Goal: Find specific page/section: Find specific page/section

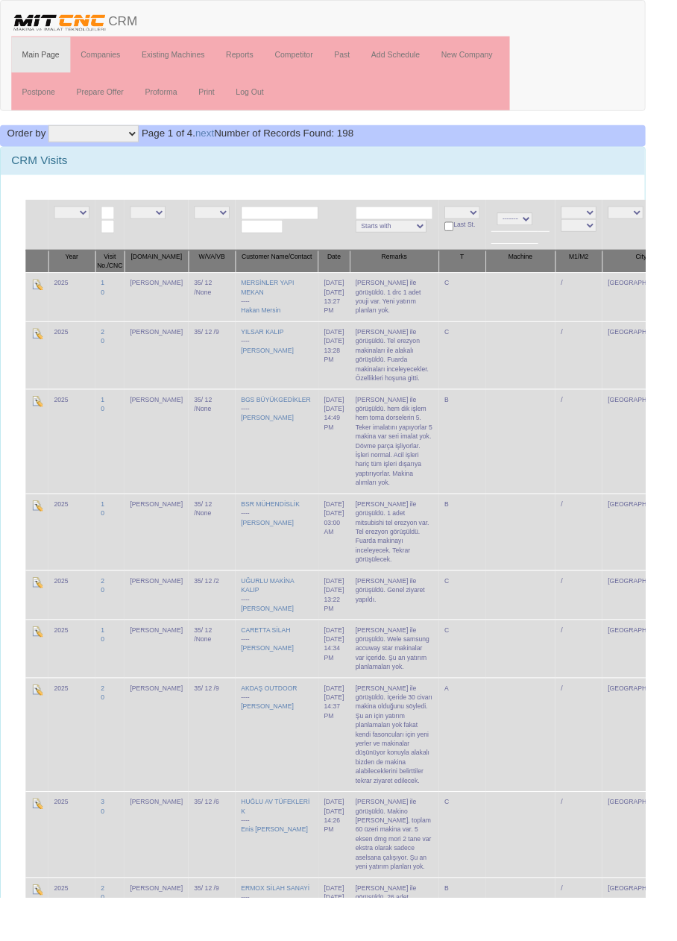
click at [278, 221] on input "text" at bounding box center [293, 223] width 81 height 14
click at [113, 55] on link "Companies" at bounding box center [106, 57] width 64 height 37
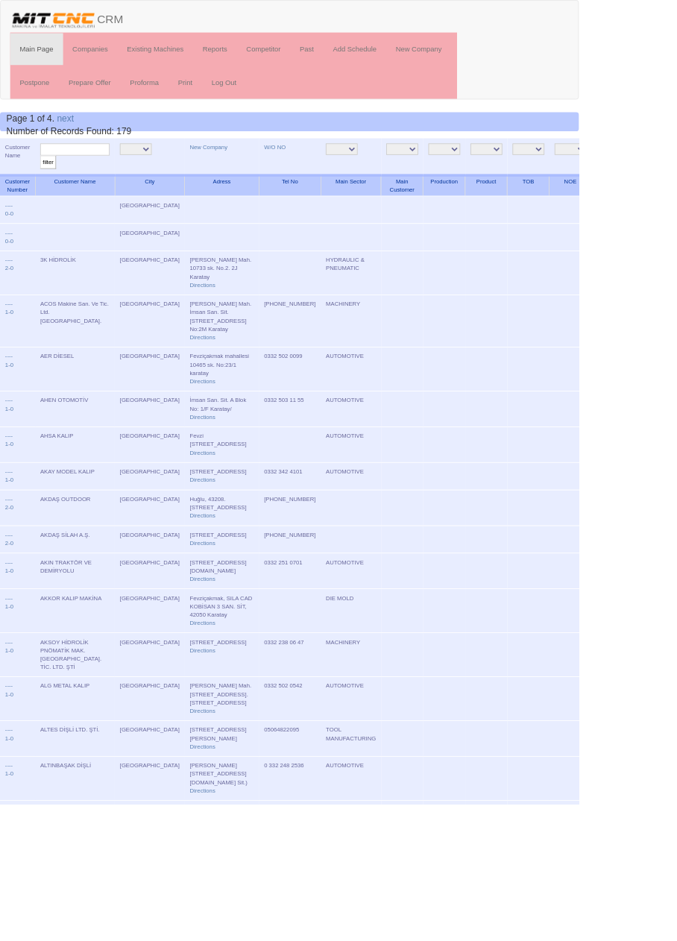
click at [98, 174] on input "text" at bounding box center [87, 175] width 81 height 14
type input "Gönü"
click at [47, 182] on input "filter" at bounding box center [56, 190] width 19 height 16
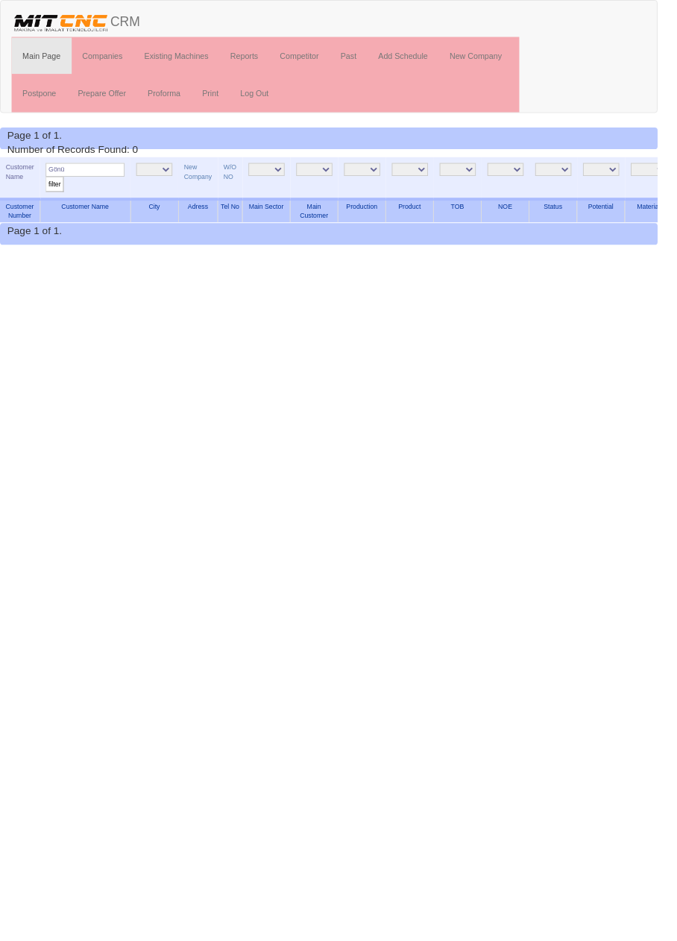
click at [90, 175] on input "Gönü" at bounding box center [87, 175] width 81 height 14
type input "Hit"
click at [47, 182] on input "filter" at bounding box center [56, 190] width 19 height 16
click at [100, 175] on input "Hit" at bounding box center [87, 175] width 81 height 14
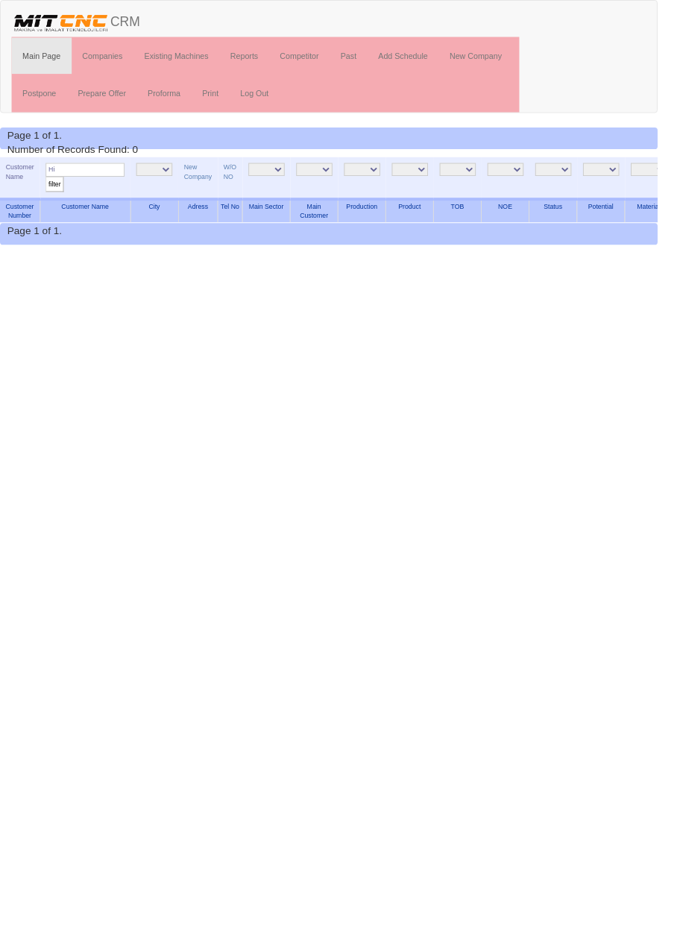
type input "H"
type input "Mahi"
click at [47, 182] on input "filter" at bounding box center [56, 190] width 19 height 16
click at [18, 133] on span "Page 1 of 1." at bounding box center [35, 139] width 57 height 12
